Goal: Transaction & Acquisition: Purchase product/service

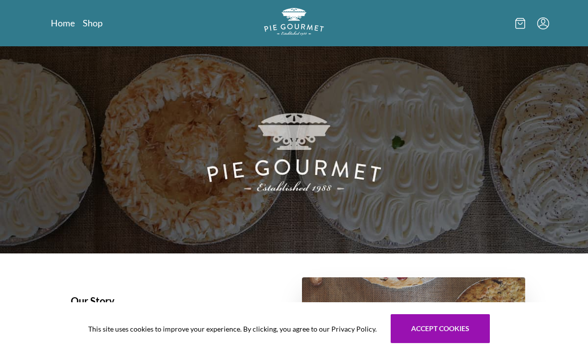
click at [97, 25] on link "Shop" at bounding box center [93, 23] width 20 height 12
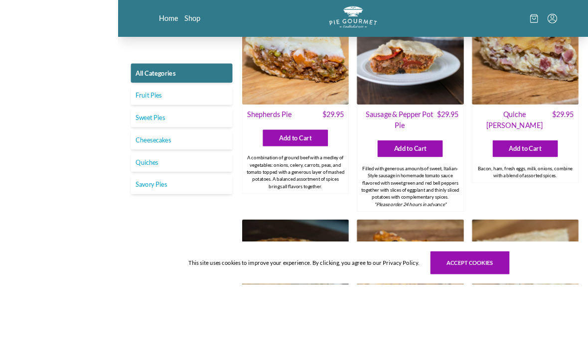
scroll to position [1215, 0]
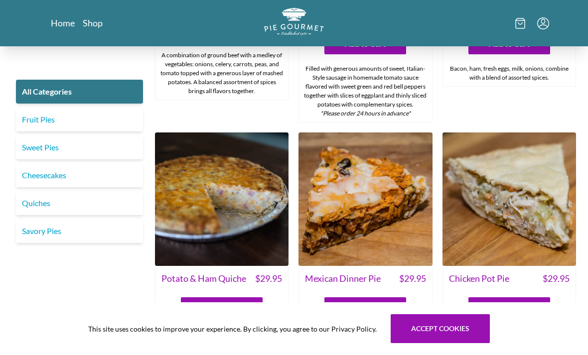
click at [517, 216] on img at bounding box center [510, 200] width 134 height 134
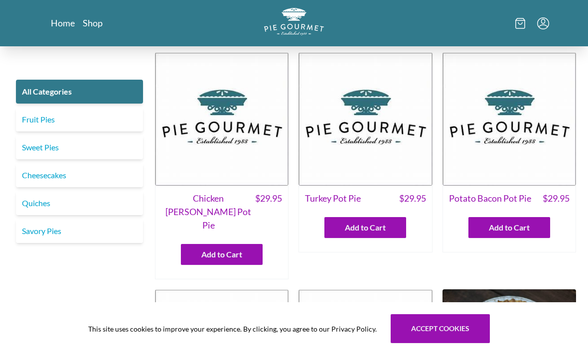
click at [216, 202] on span "Chicken [PERSON_NAME] Pot Pie" at bounding box center [208, 212] width 94 height 40
click at [229, 131] on img at bounding box center [222, 119] width 134 height 134
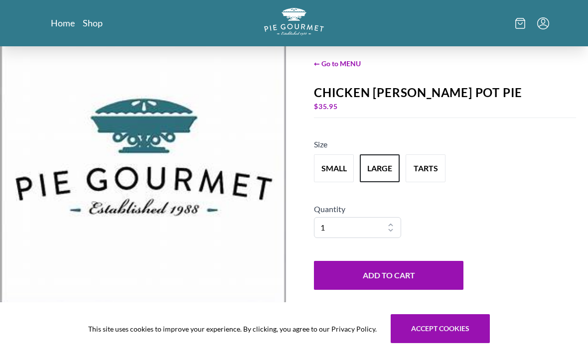
scroll to position [19, 0]
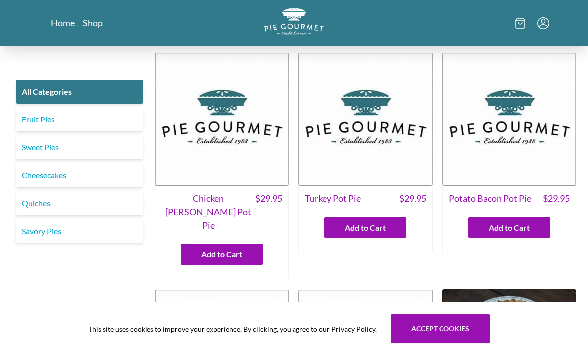
click at [371, 126] on img at bounding box center [366, 119] width 134 height 134
click at [63, 23] on link "Home" at bounding box center [63, 23] width 24 height 12
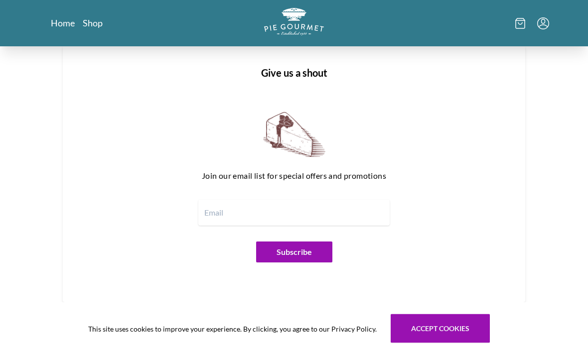
scroll to position [736, 0]
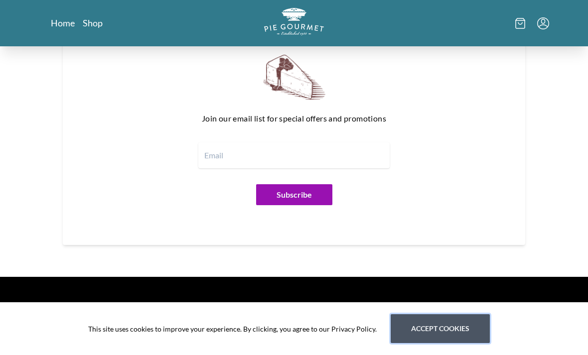
click at [452, 343] on button "Accept cookies" at bounding box center [440, 328] width 99 height 29
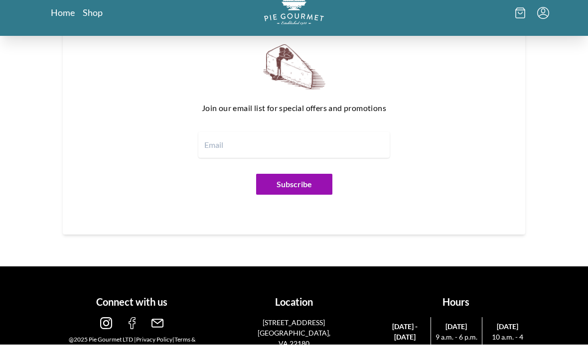
scroll to position [747, 0]
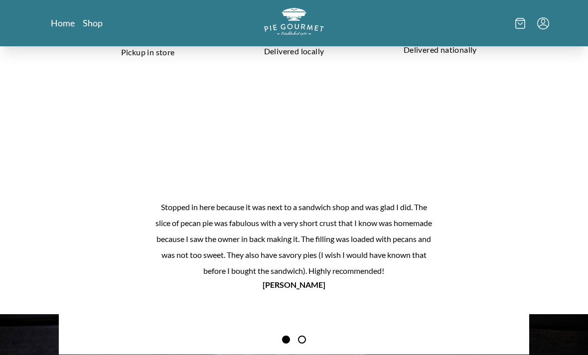
click at [503, 245] on button "Next Product Image" at bounding box center [505, 261] width 32 height 32
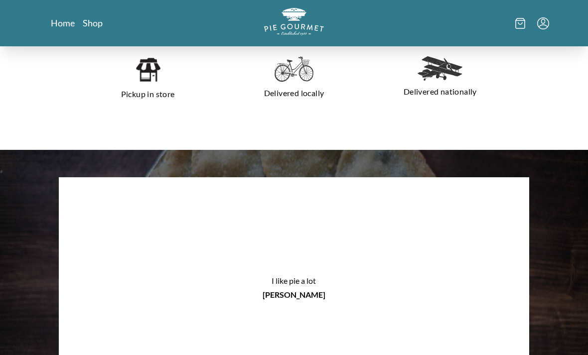
scroll to position [703, 0]
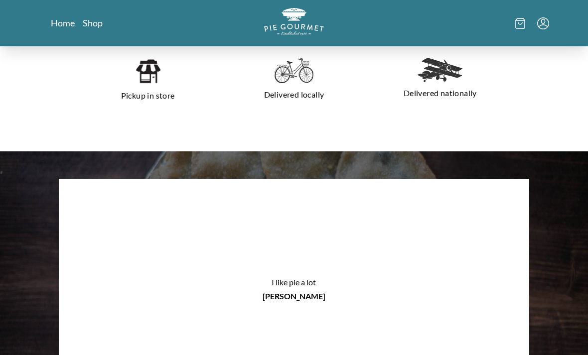
click at [561, 260] on div "Stopped in here because it was next to a sandwich shop and was glad I did. The …" at bounding box center [294, 289] width 588 height 274
click at [63, 23] on link "Home" at bounding box center [63, 23] width 24 height 12
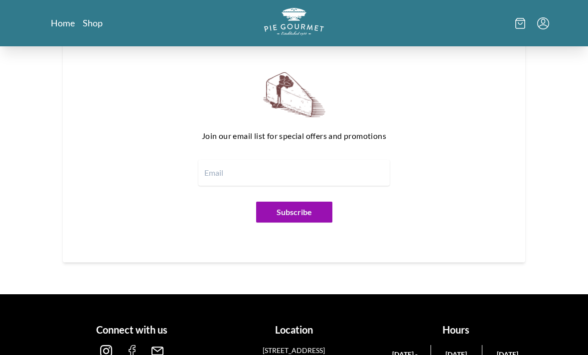
scroll to position [1149, 0]
